Goal: Obtain resource: Obtain resource

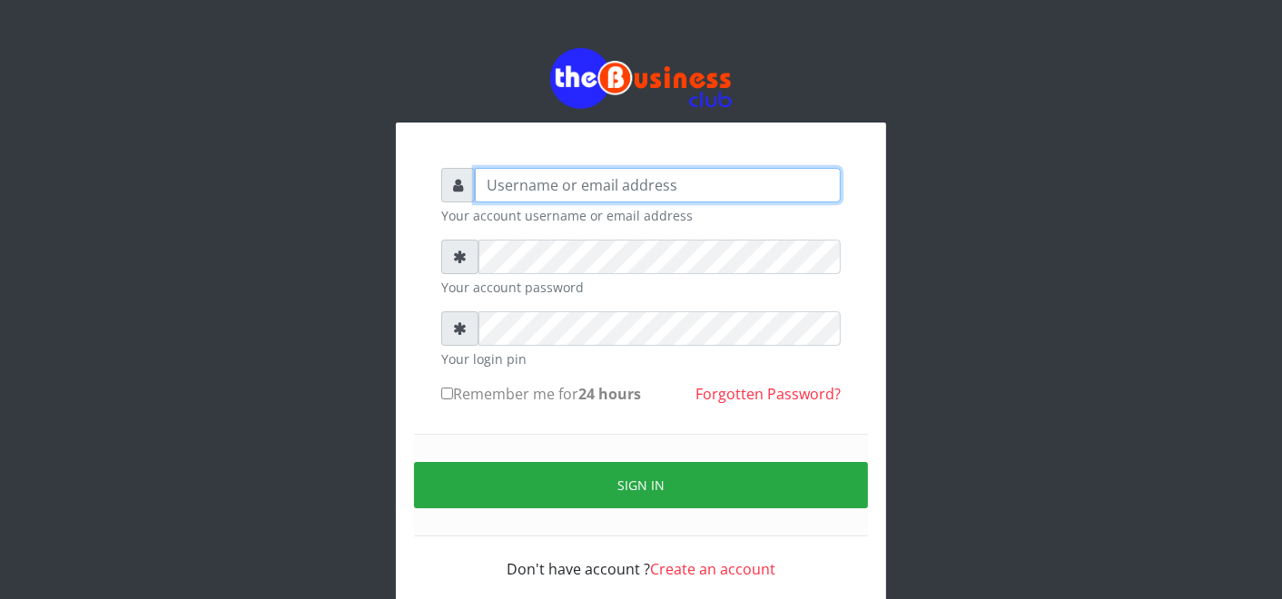
click at [645, 174] on input "text" at bounding box center [658, 185] width 366 height 34
type input "father"
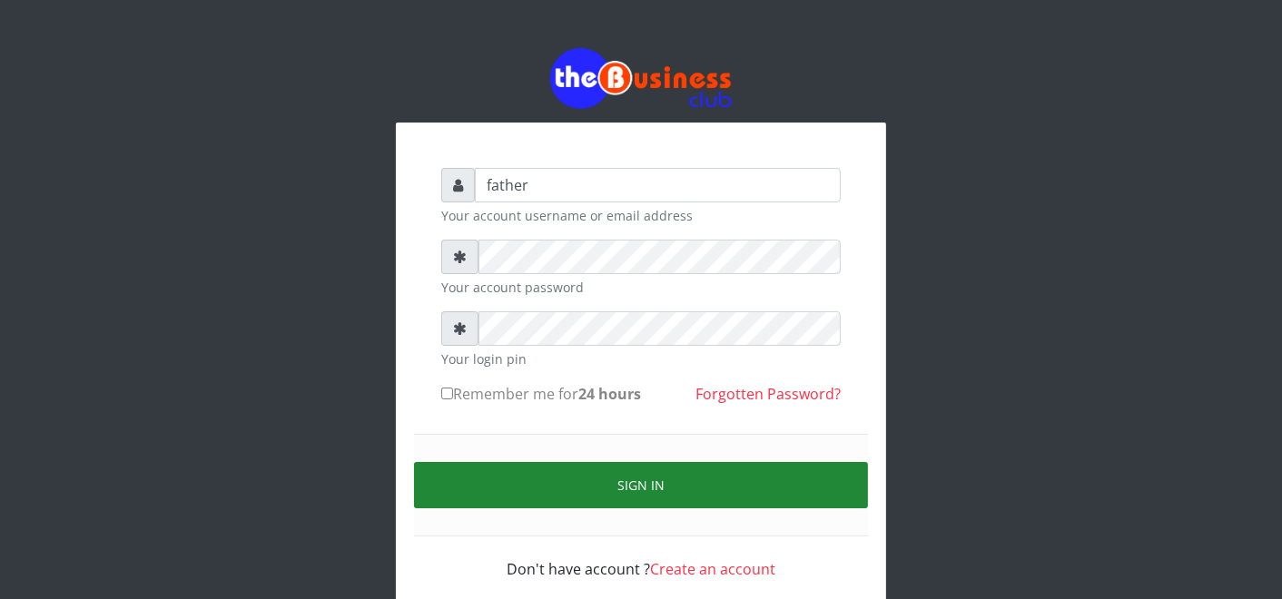
click at [660, 481] on button "Sign in" at bounding box center [641, 485] width 454 height 46
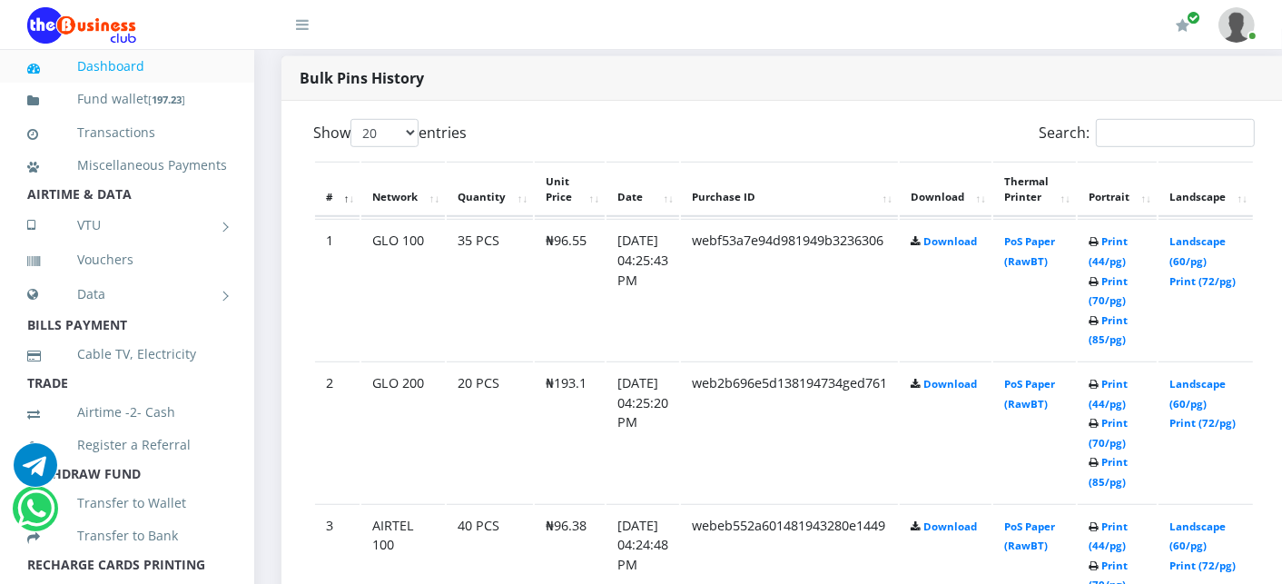
scroll to position [968, 0]
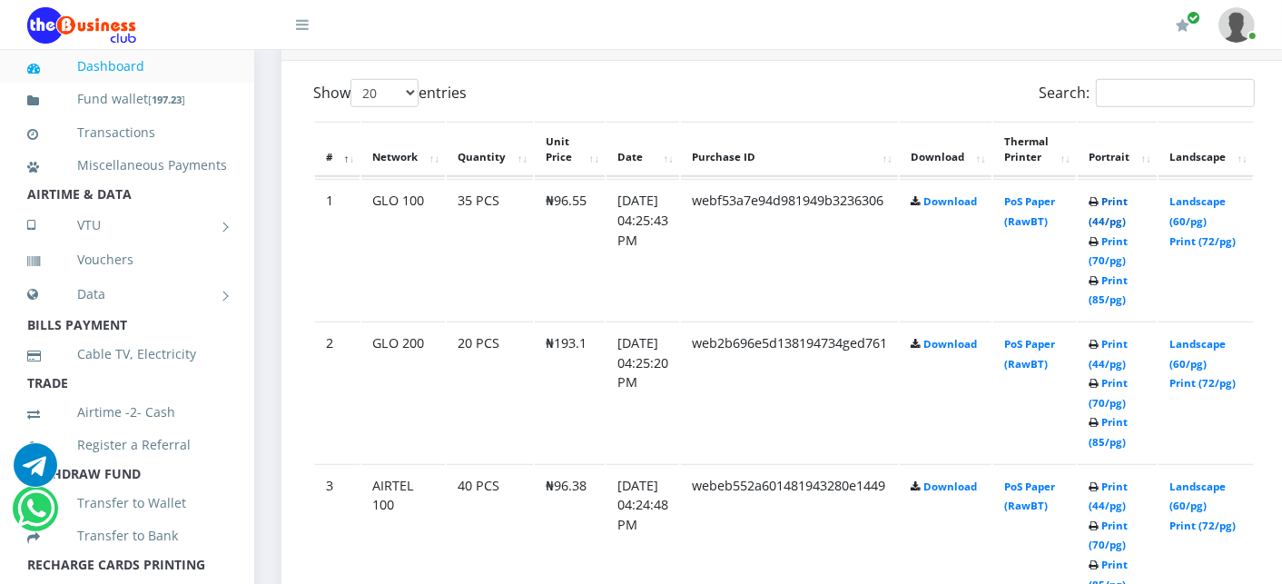
click at [1127, 200] on link "Print (44/pg)" at bounding box center [1107, 211] width 39 height 34
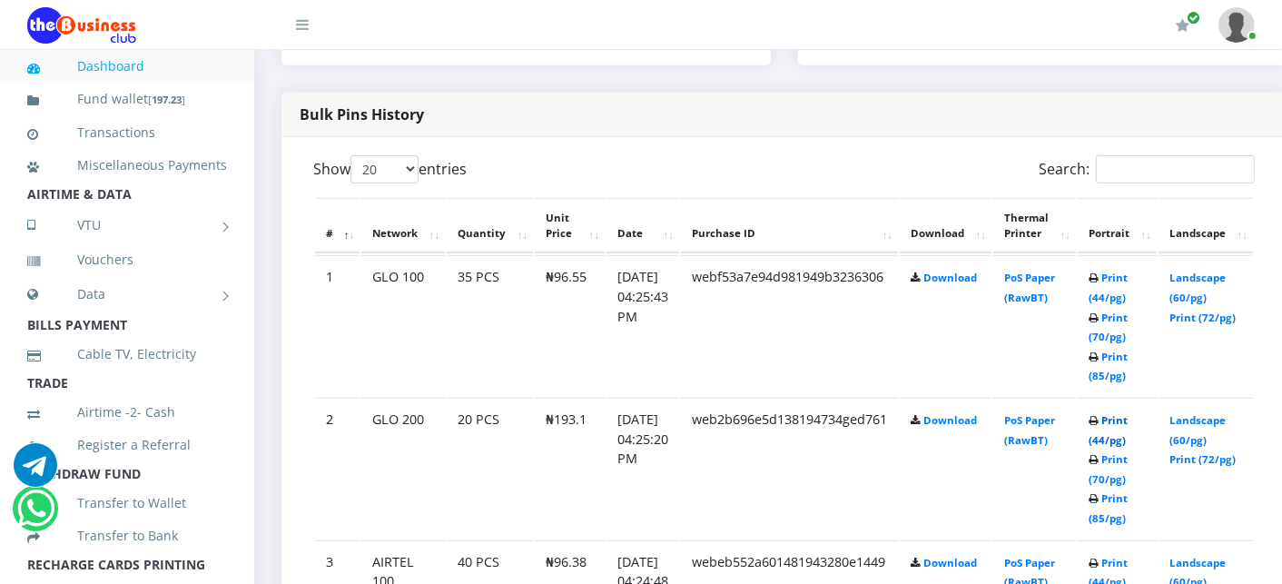
click at [1125, 418] on link "Print (44/pg)" at bounding box center [1107, 430] width 39 height 34
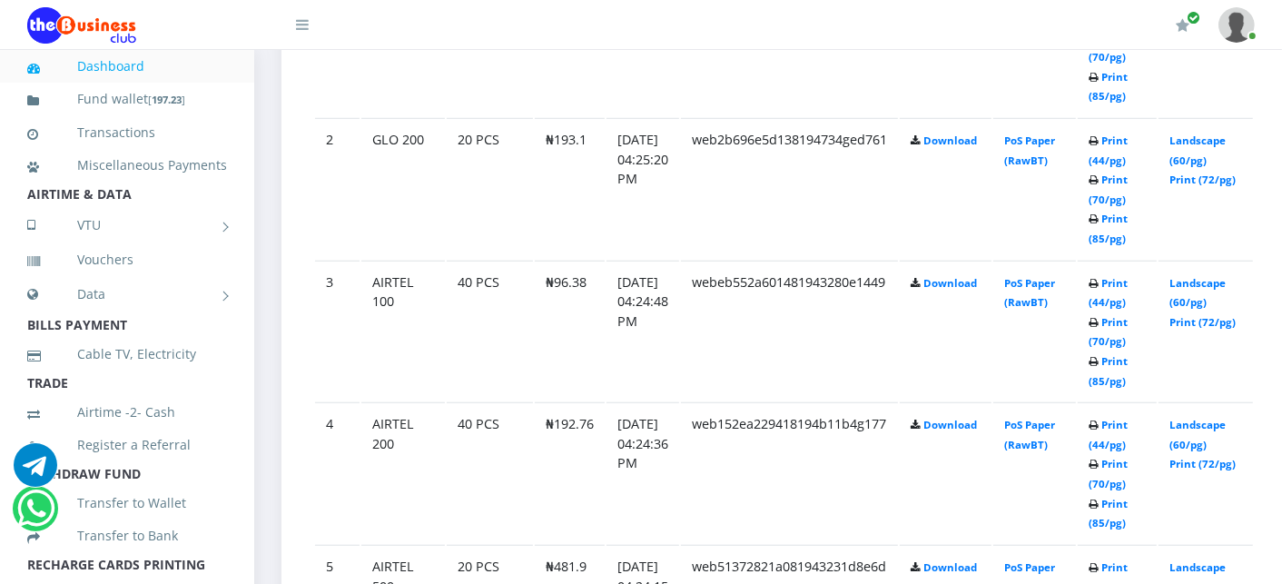
scroll to position [1174, 0]
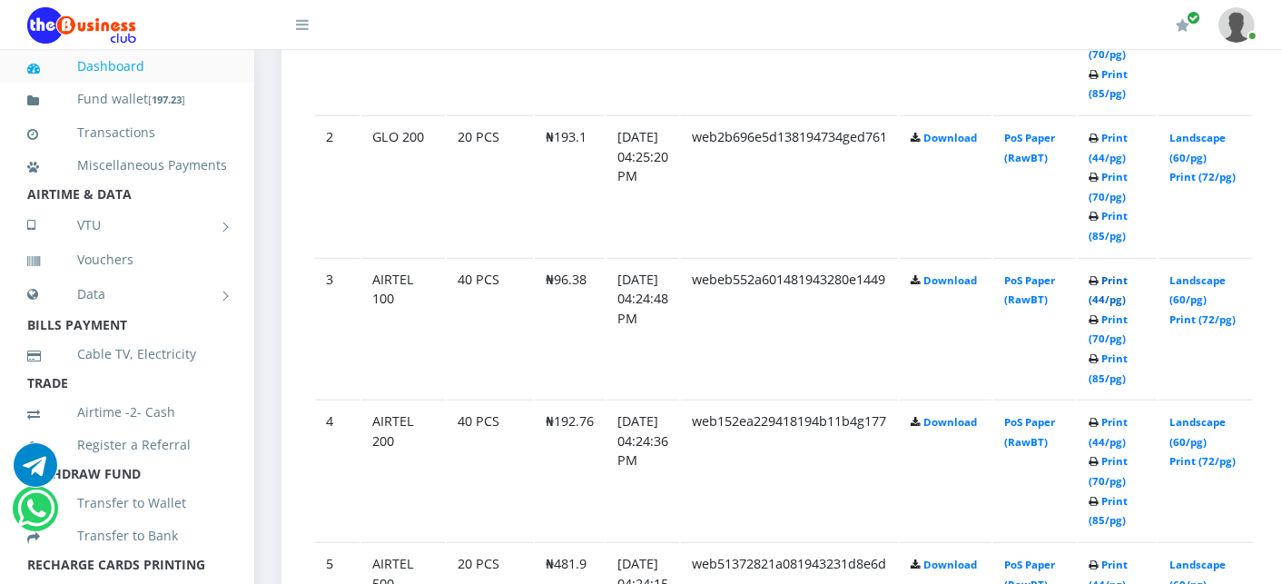
click at [1127, 276] on link "Print (44/pg)" at bounding box center [1107, 290] width 39 height 34
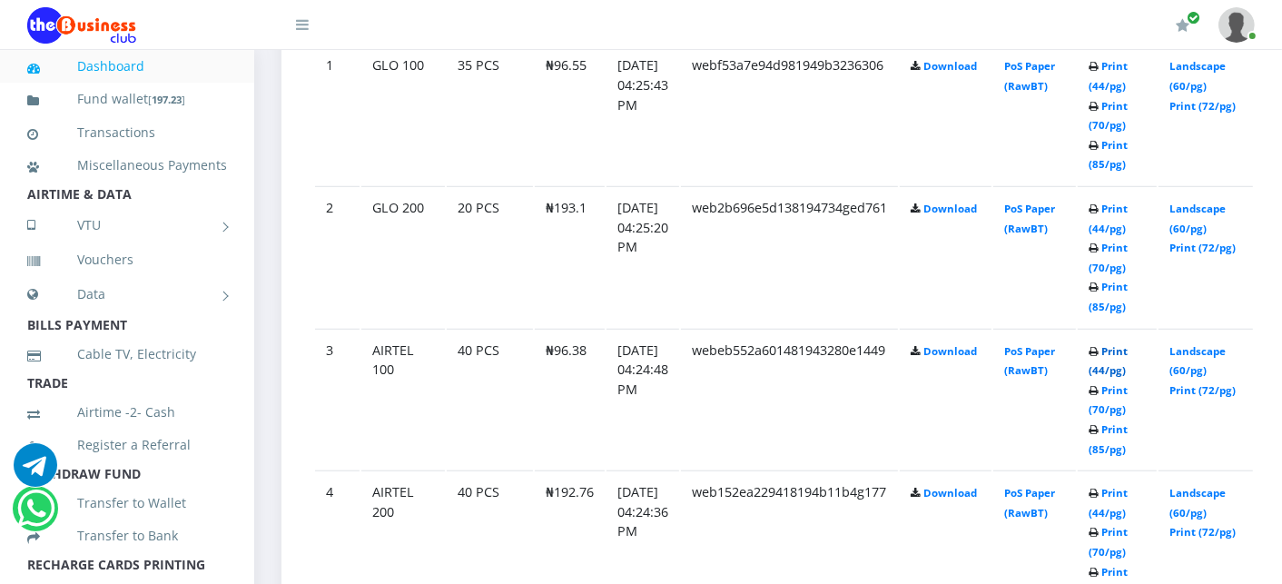
scroll to position [1174, 0]
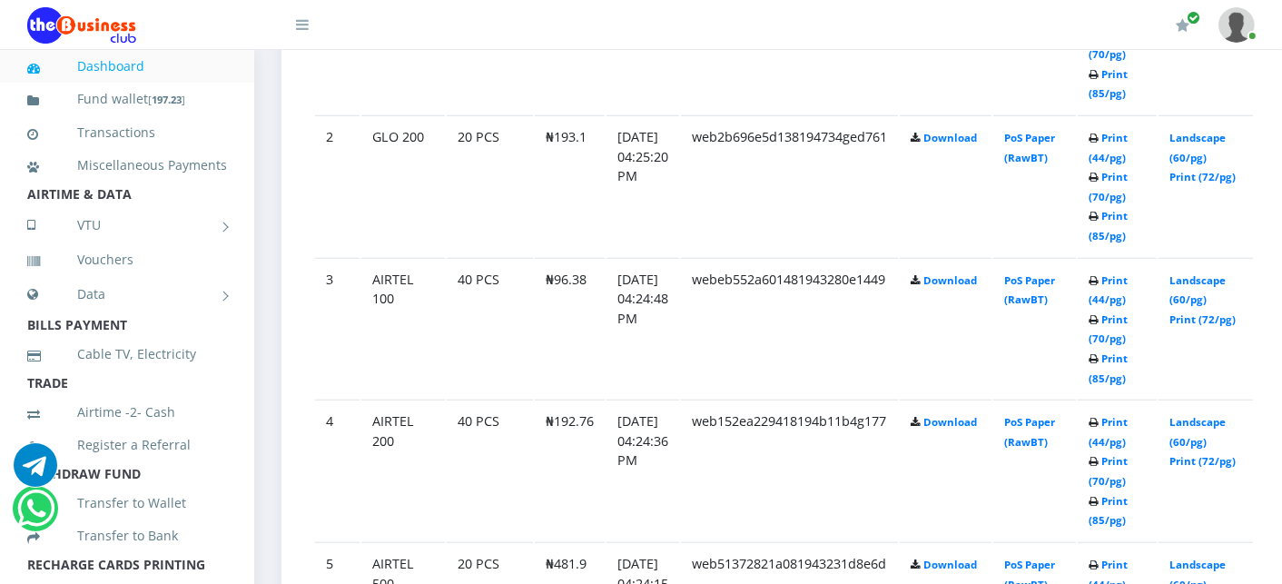
click at [1253, 348] on td "Landscape (60/pg) Print (72/pg)" at bounding box center [1205, 328] width 94 height 141
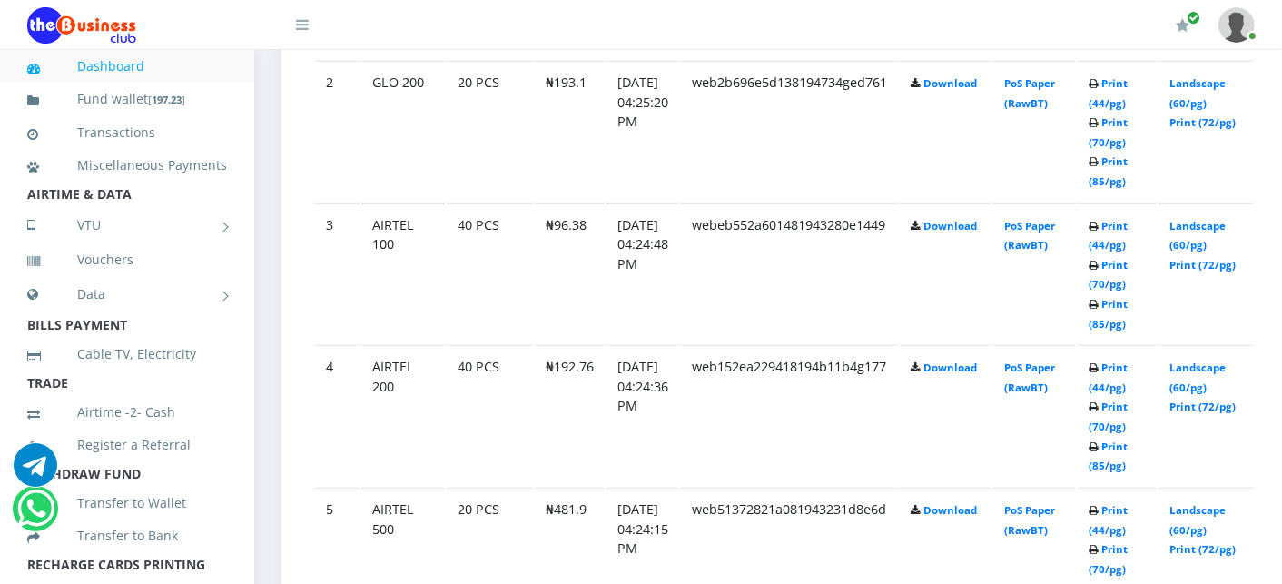
scroll to position [1254, 0]
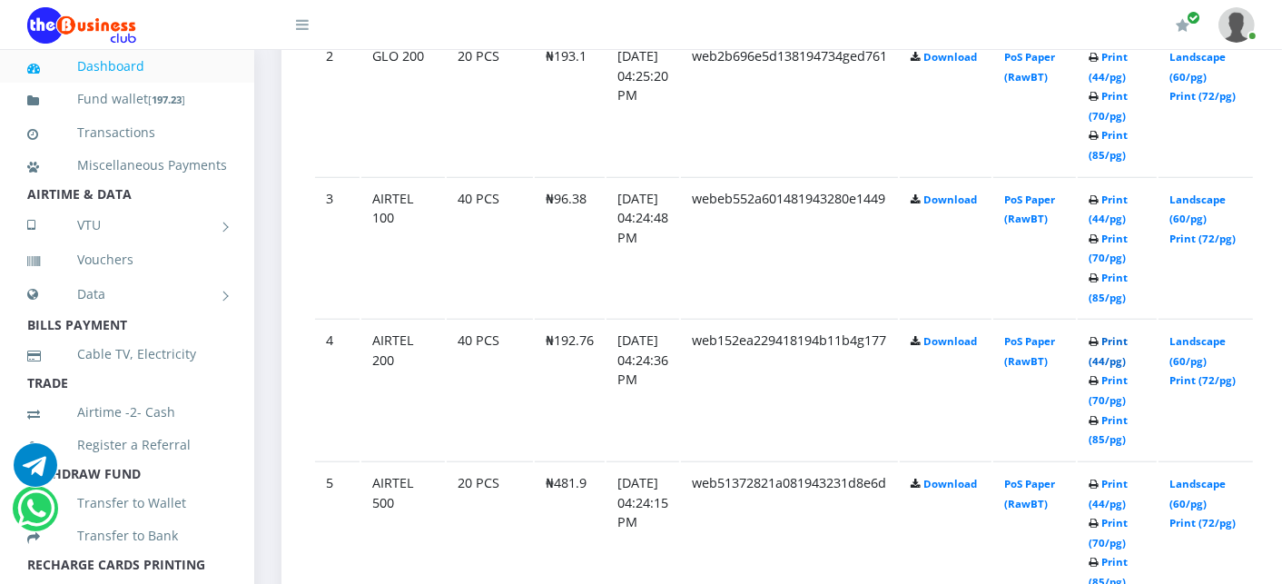
click at [1127, 339] on link "Print (44/pg)" at bounding box center [1107, 351] width 39 height 34
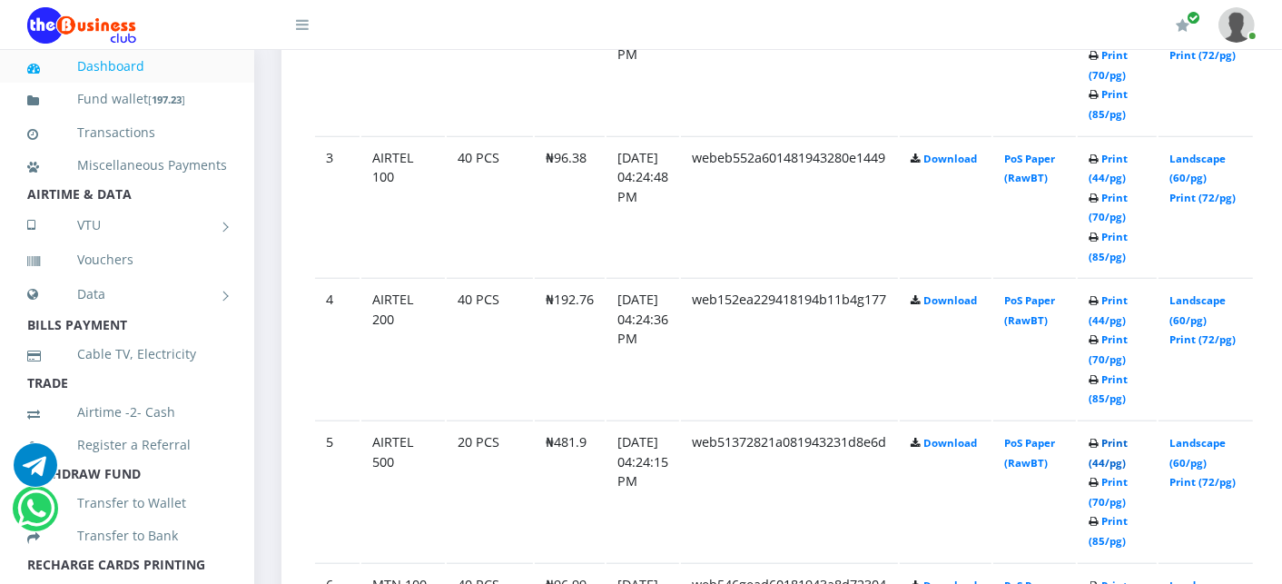
click at [1127, 438] on link "Print (44/pg)" at bounding box center [1107, 453] width 39 height 34
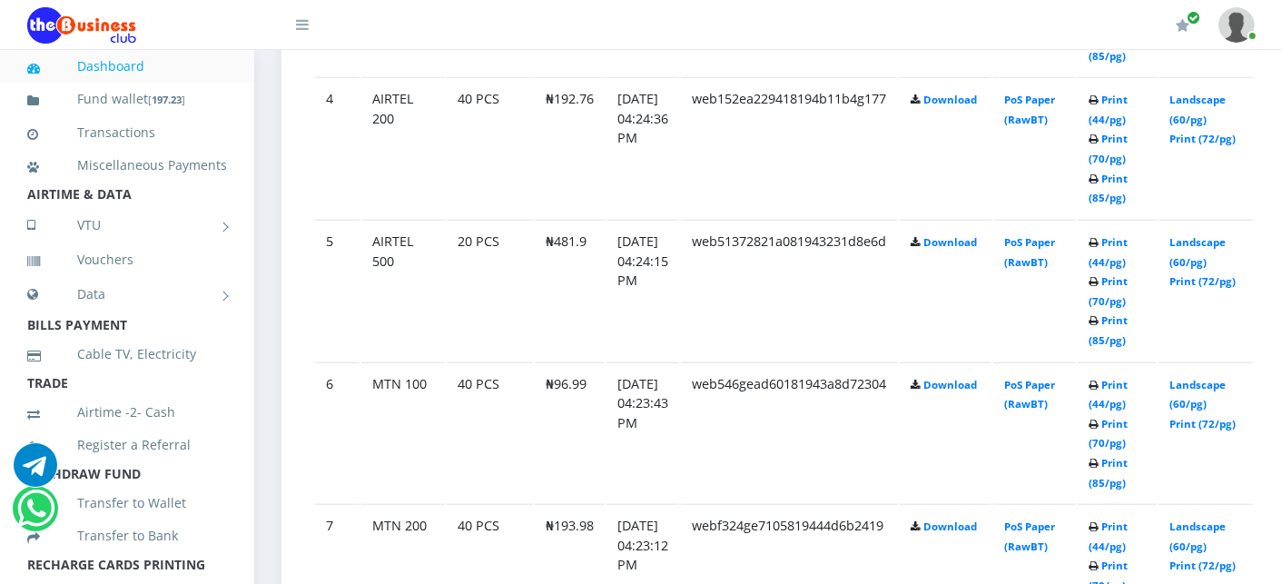
scroll to position [1537, 0]
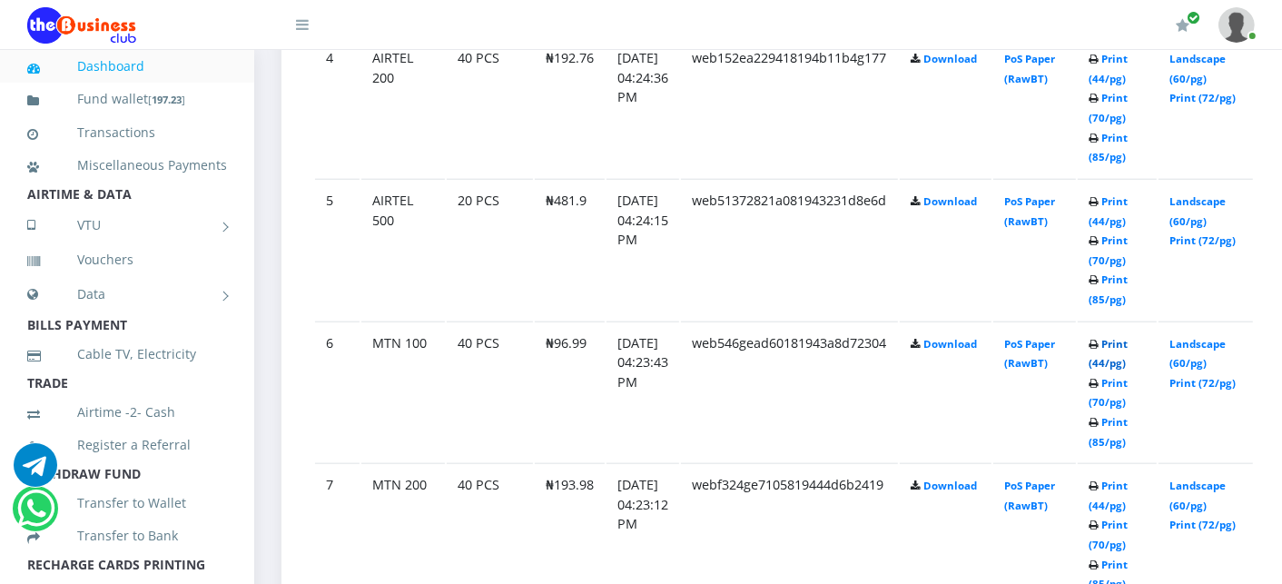
click at [1127, 339] on link "Print (44/pg)" at bounding box center [1107, 354] width 39 height 34
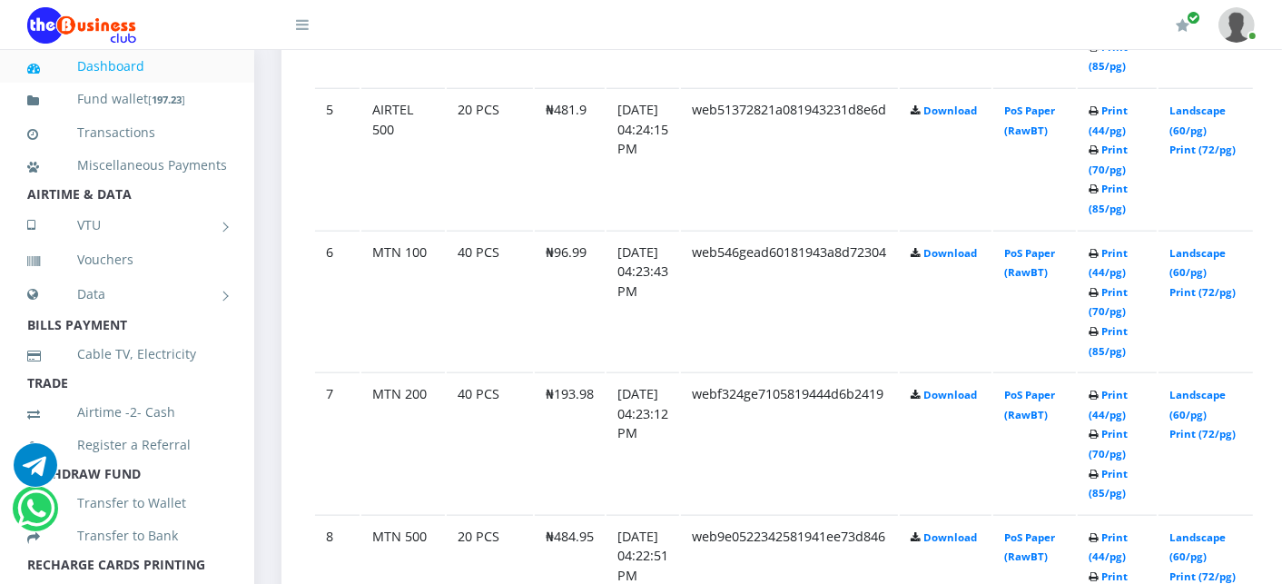
scroll to position [1667, 0]
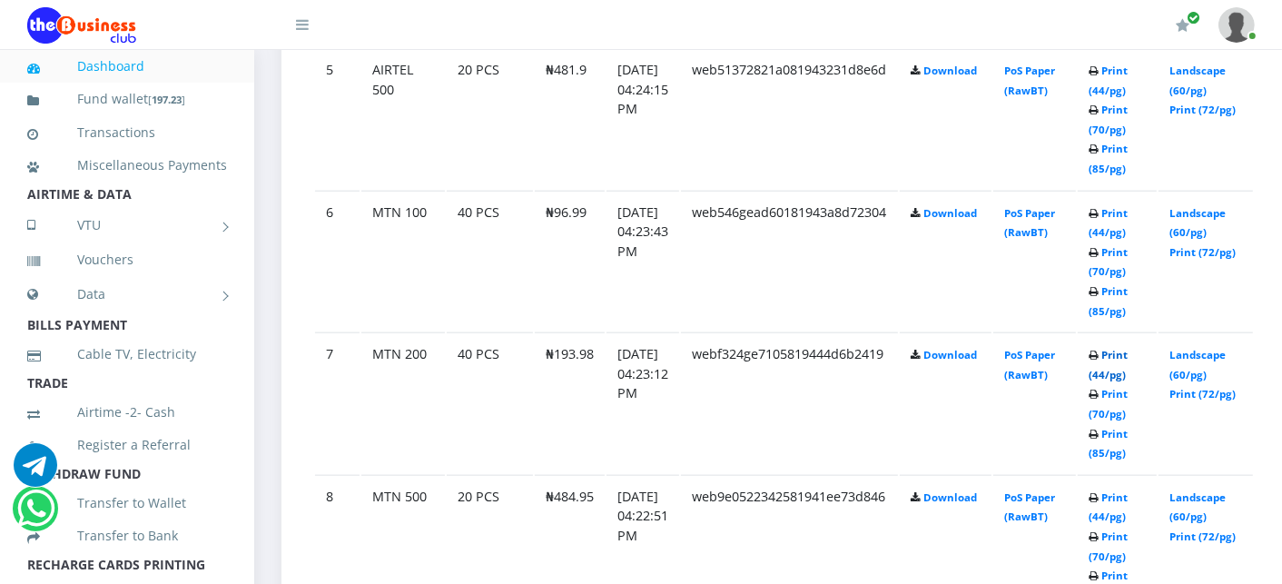
click at [1127, 348] on link "Print (44/pg)" at bounding box center [1107, 365] width 39 height 34
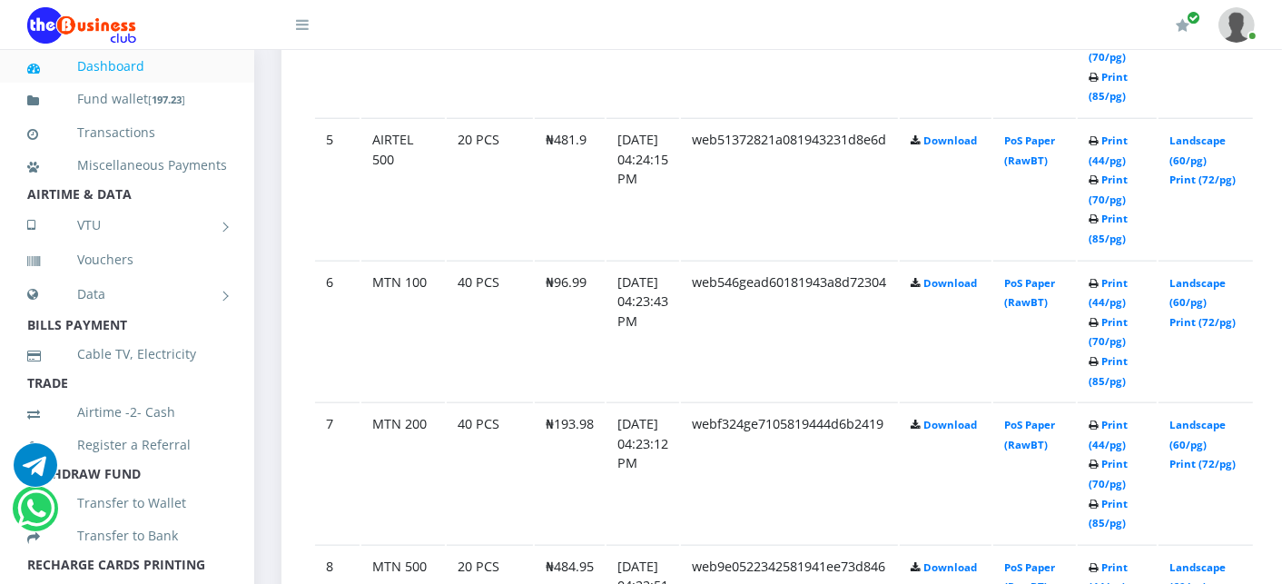
scroll to position [1667, 0]
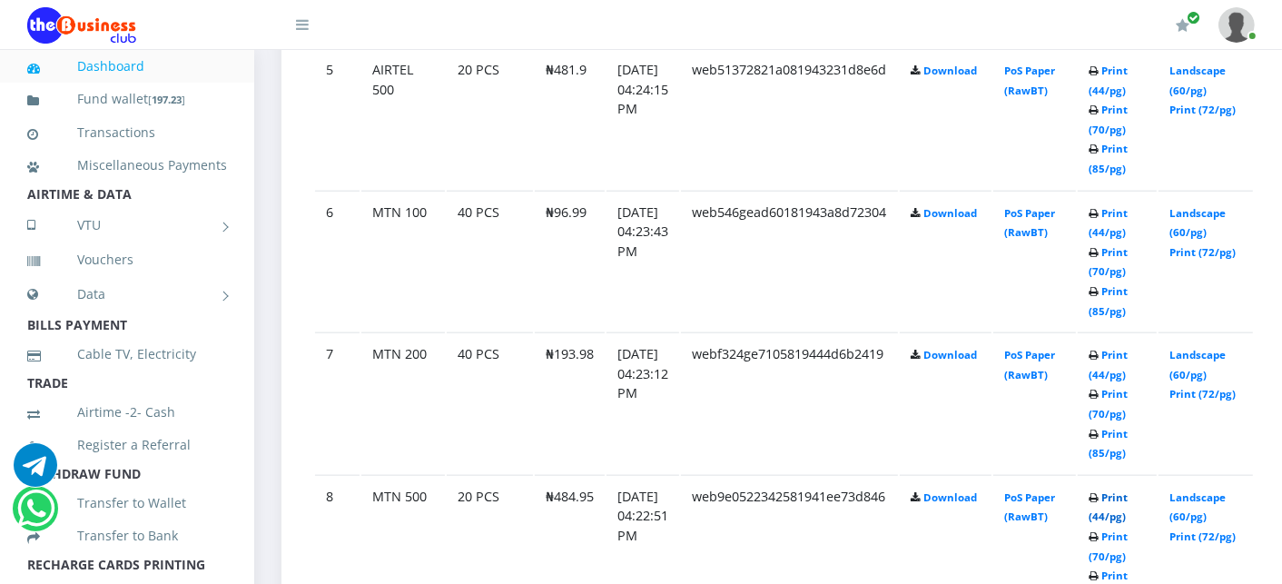
click at [1127, 490] on link "Print (44/pg)" at bounding box center [1107, 507] width 39 height 34
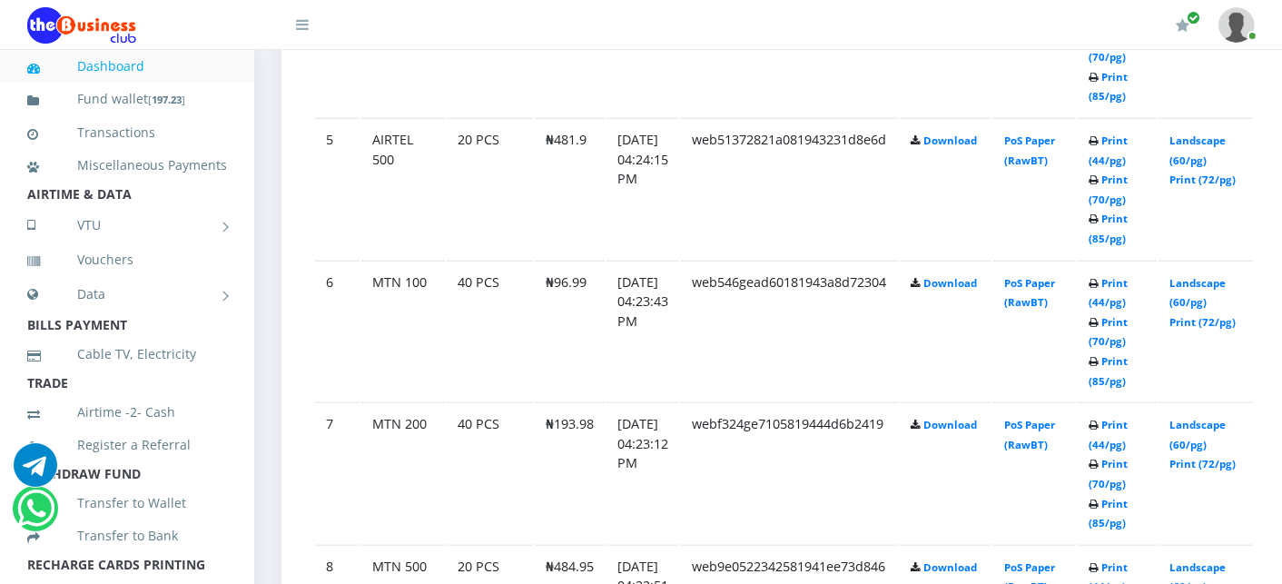
scroll to position [1667, 0]
